Goal: Transaction & Acquisition: Purchase product/service

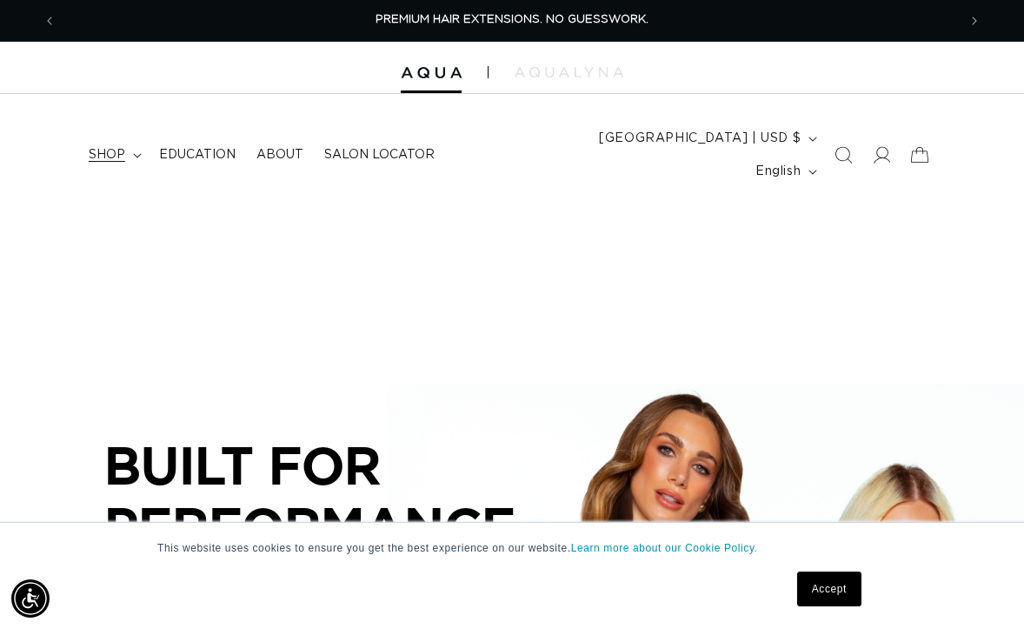
click at [115, 147] on span "shop" at bounding box center [107, 155] width 37 height 16
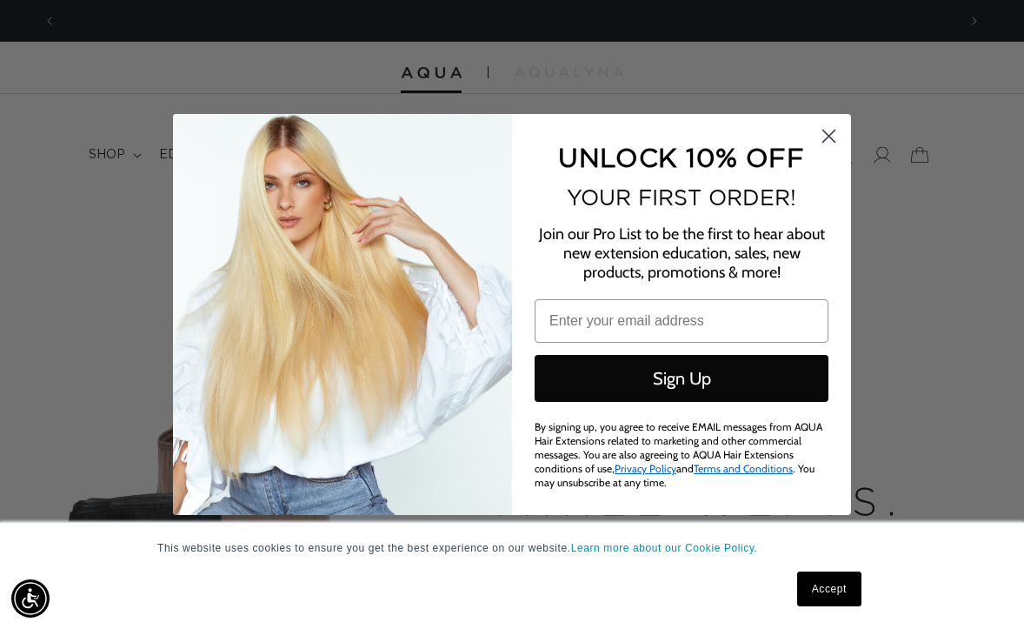
scroll to position [0, 1801]
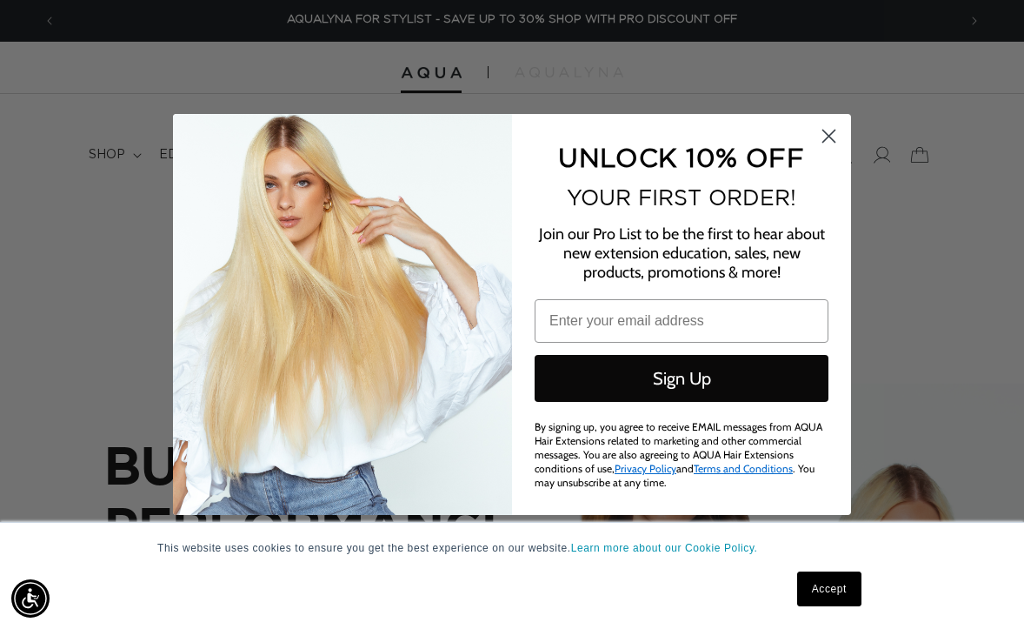
click at [827, 134] on circle "Close dialog" at bounding box center [829, 136] width 29 height 29
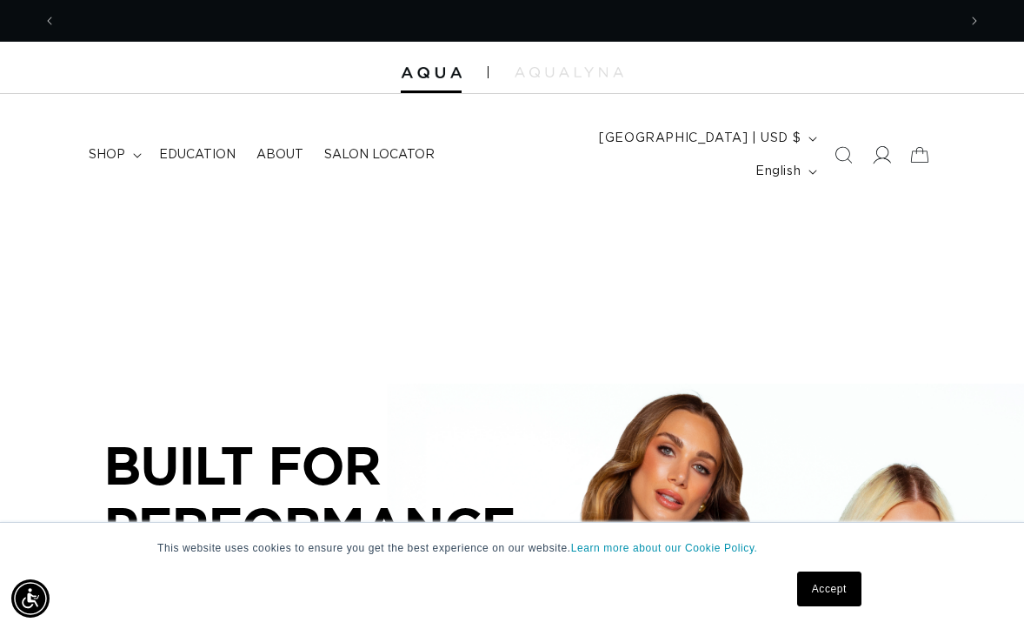
click at [885, 146] on icon at bounding box center [882, 155] width 18 height 18
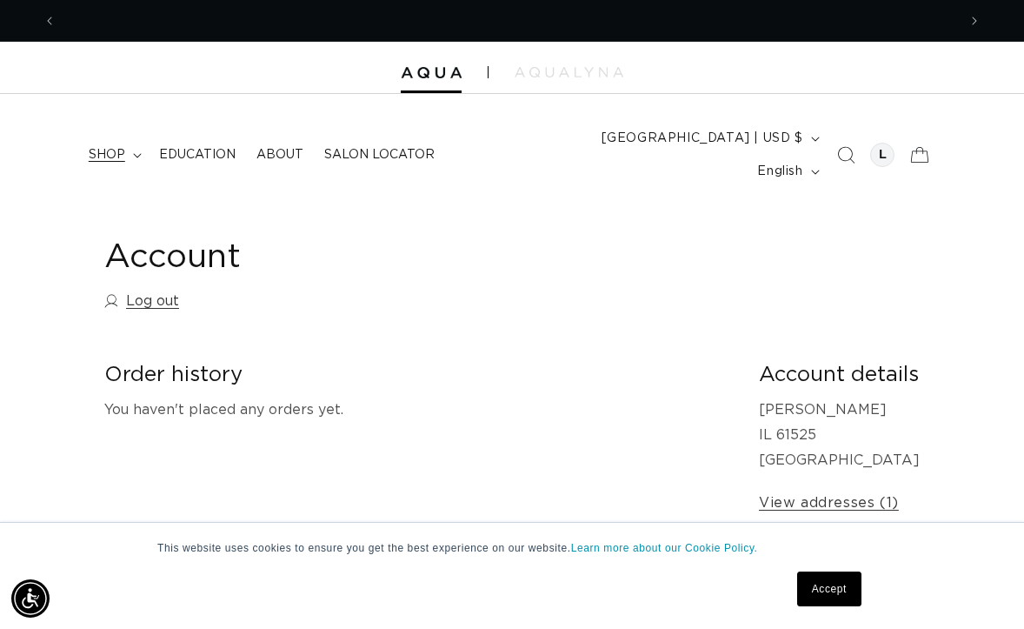
click at [101, 147] on span "shop" at bounding box center [107, 155] width 37 height 16
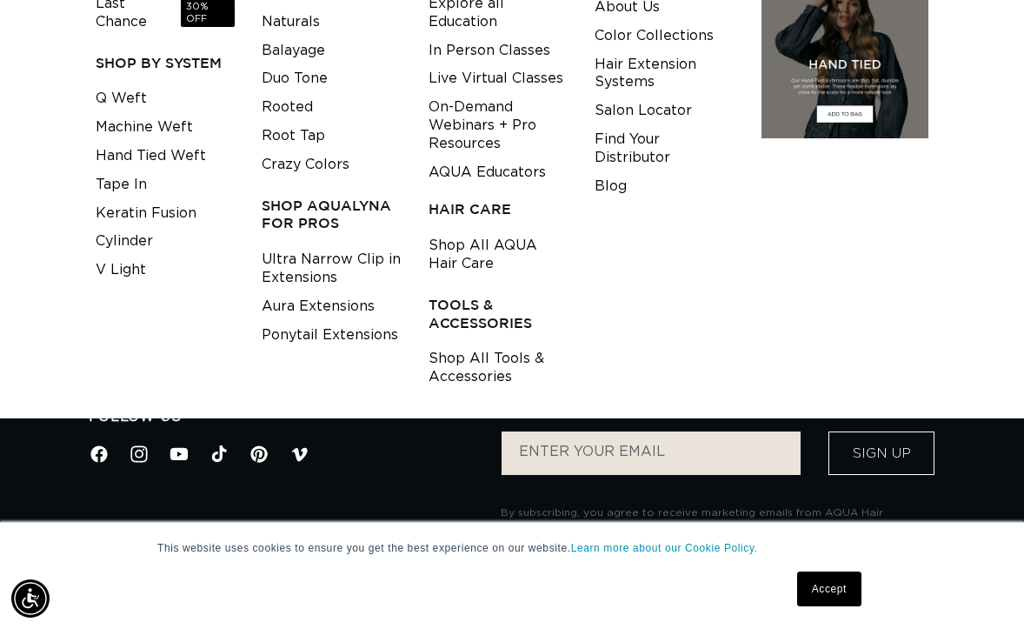
scroll to position [291, 0]
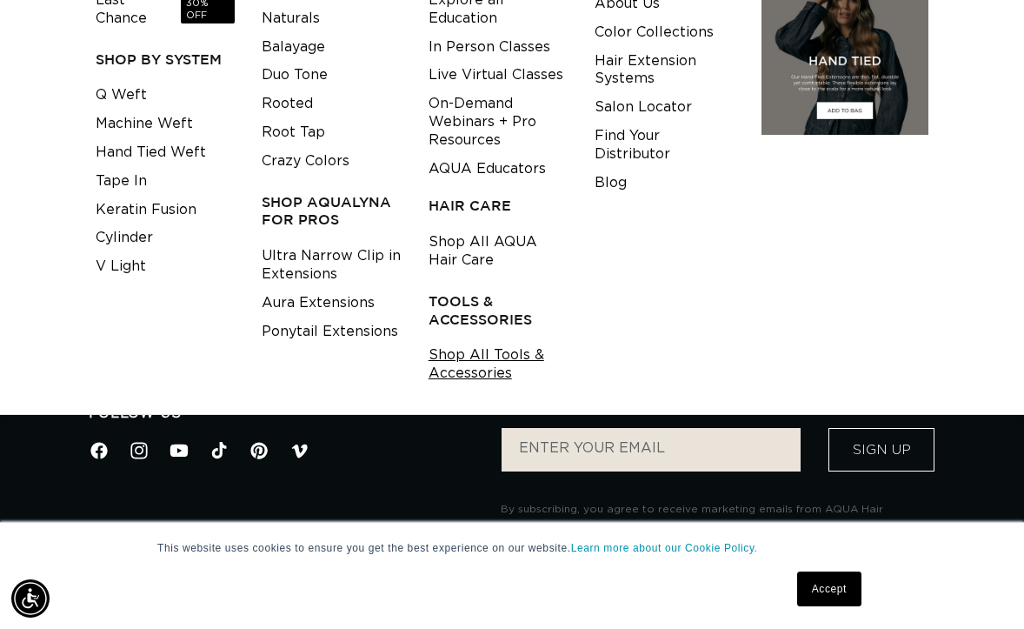
click at [503, 341] on link "Shop All Tools & Accessories" at bounding box center [498, 364] width 139 height 47
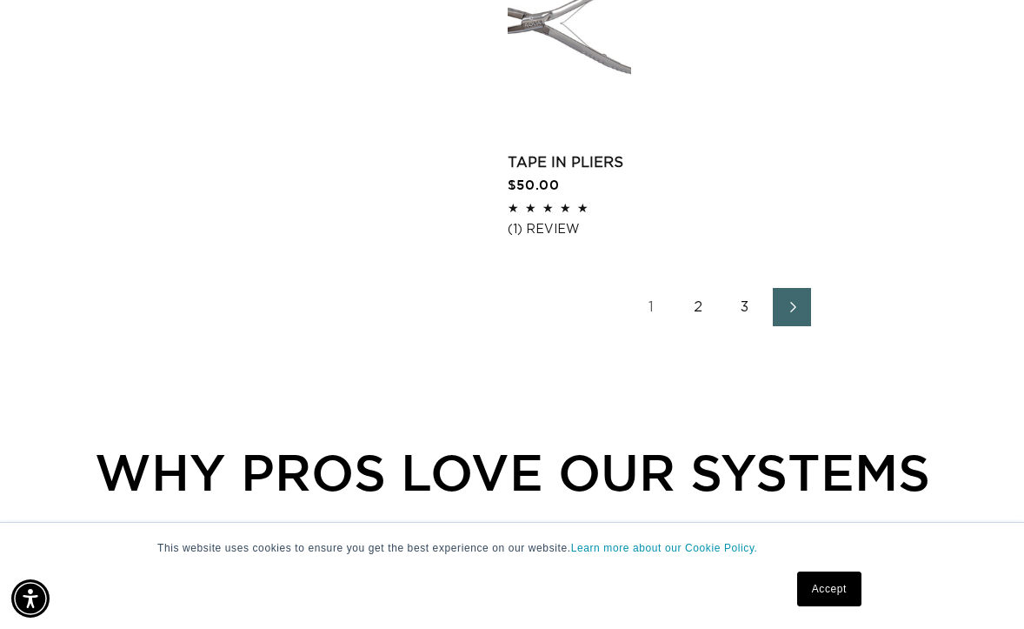
scroll to position [2671, 0]
click at [695, 316] on link "2" at bounding box center [698, 306] width 38 height 38
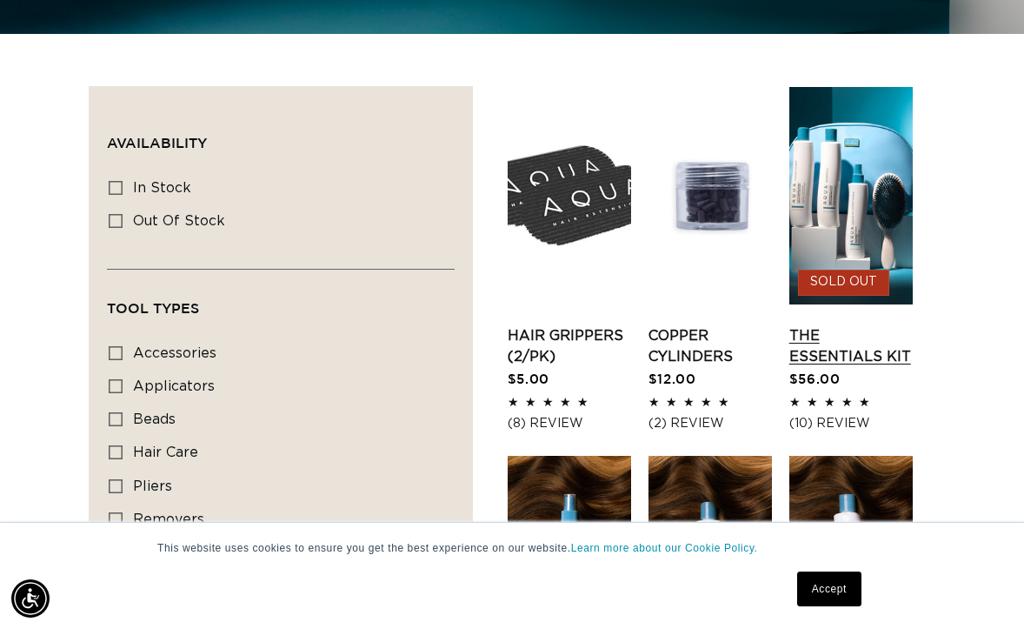
scroll to position [0, 1801]
